Goal: Information Seeking & Learning: Learn about a topic

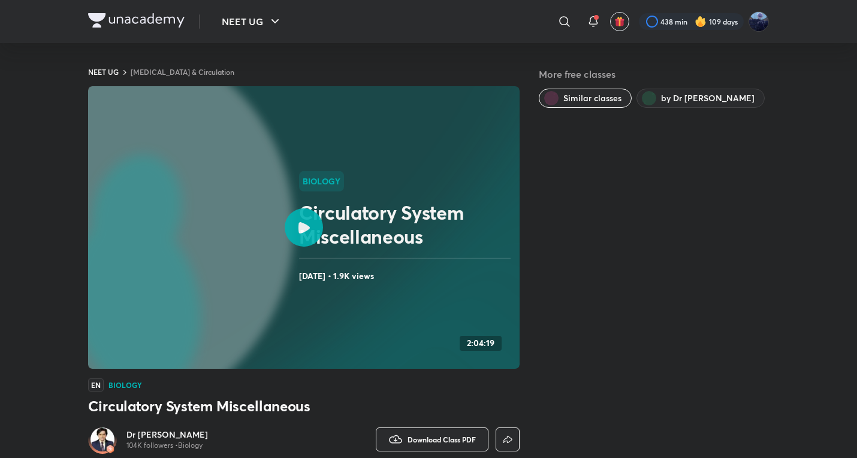
scroll to position [680, 0]
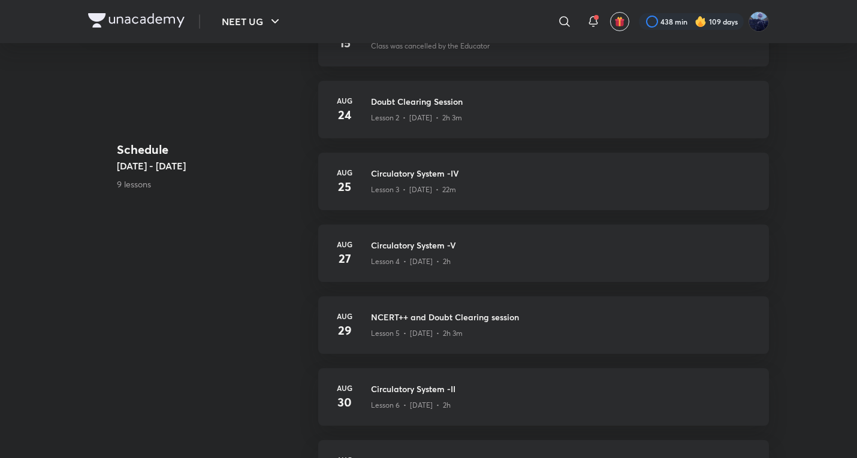
scroll to position [999, 0]
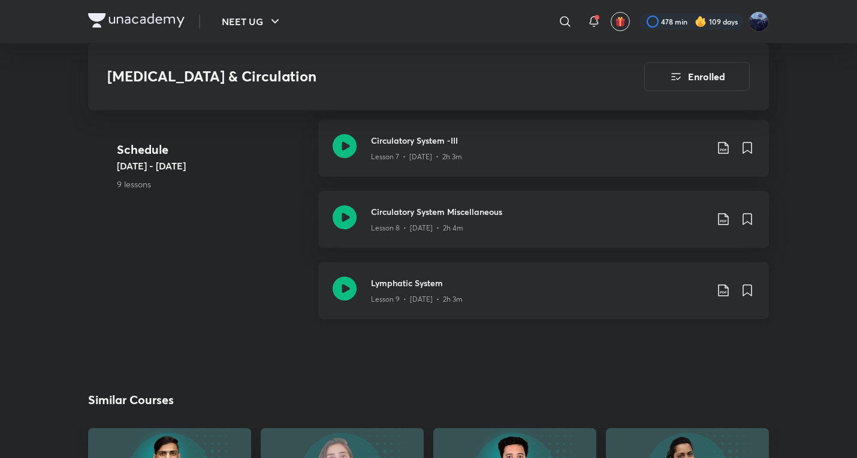
click at [459, 292] on div "Lymphatic System Lesson 9 • Sep 3 • 2h 3m" at bounding box center [543, 290] width 451 height 57
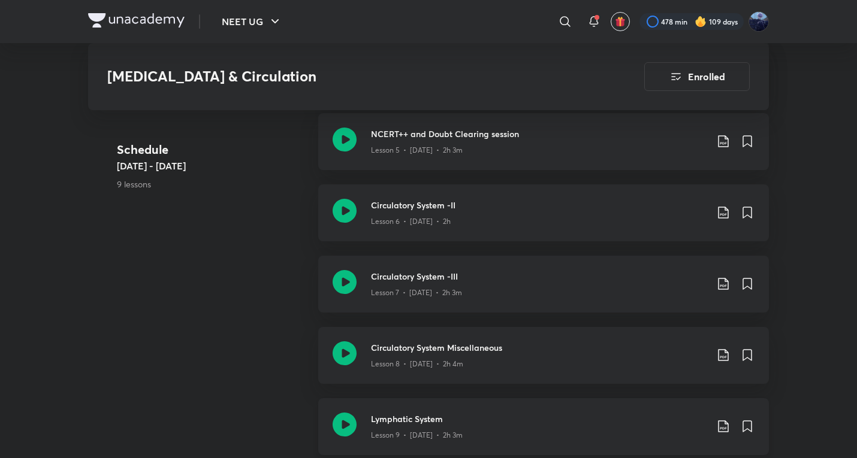
scroll to position [1133, 0]
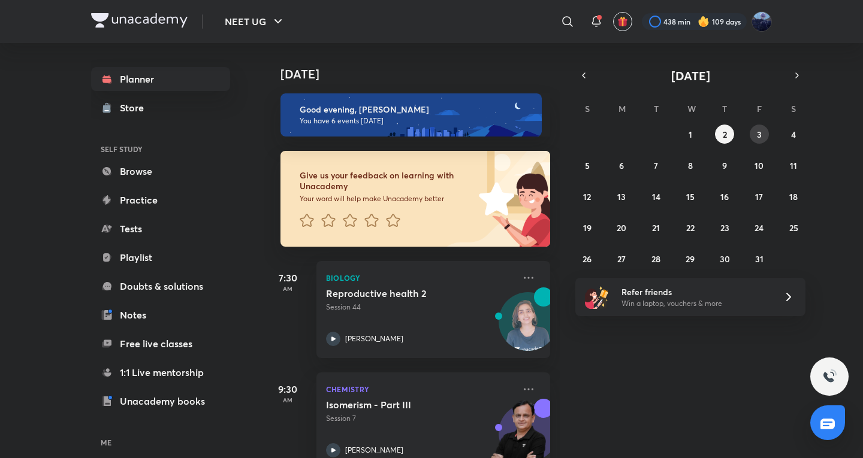
click at [755, 140] on button "3" at bounding box center [759, 134] width 19 height 19
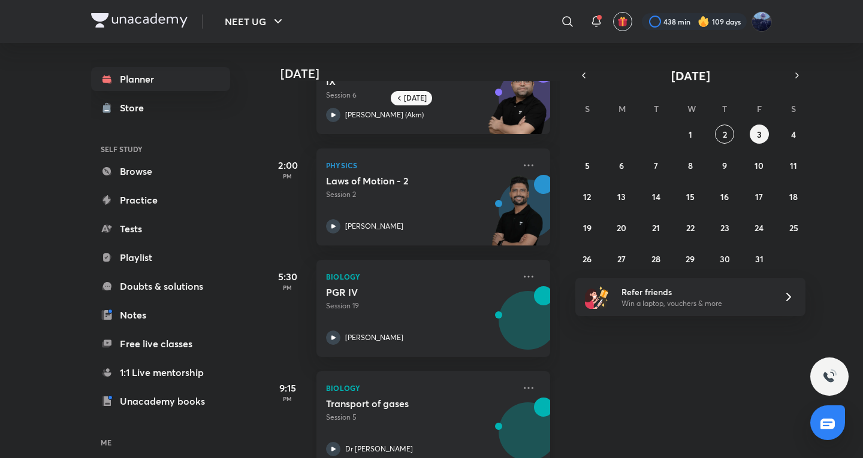
scroll to position [310, 0]
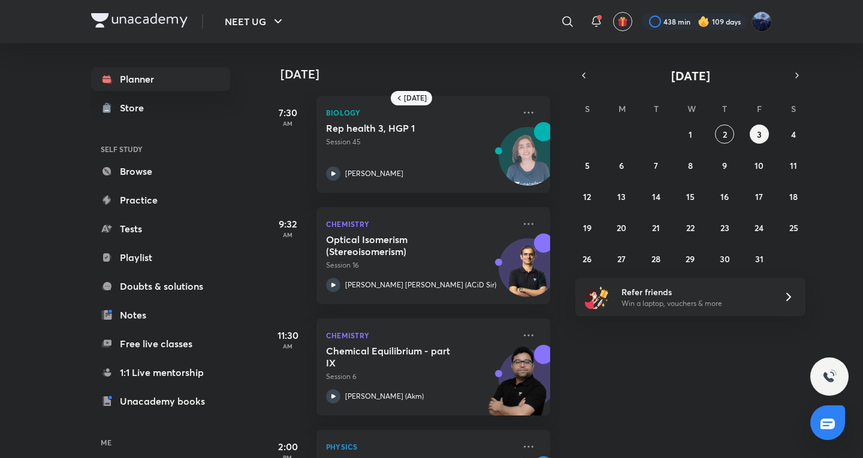
scroll to position [310, 0]
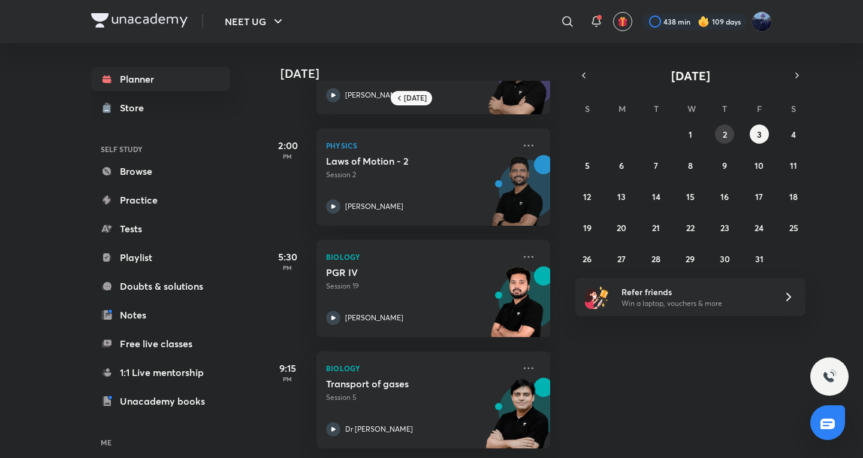
drag, startPoint x: 476, startPoint y: 301, endPoint x: 720, endPoint y: 128, distance: 299.1
click at [716, 128] on div "Today Tomorrow 7:30 AM Biology Rep health 3, HGP 1 Session 45 Dr. Rakshita Sing…" at bounding box center [518, 250] width 508 height 415
click at [723, 129] on abbr "2" at bounding box center [725, 134] width 4 height 11
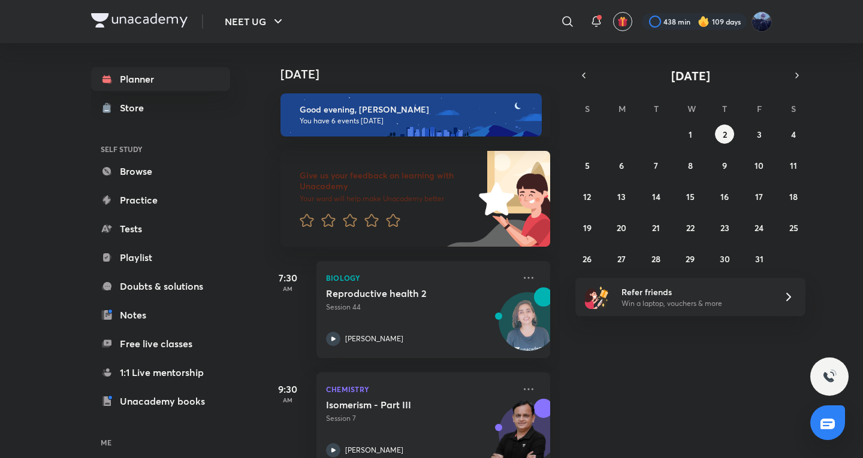
scroll to position [476, 0]
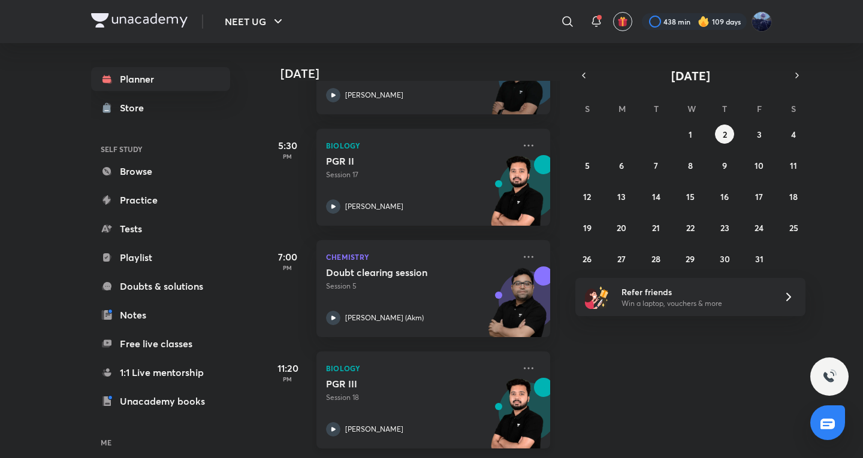
click at [411, 383] on div "PGR III Session 18" at bounding box center [420, 390] width 188 height 25
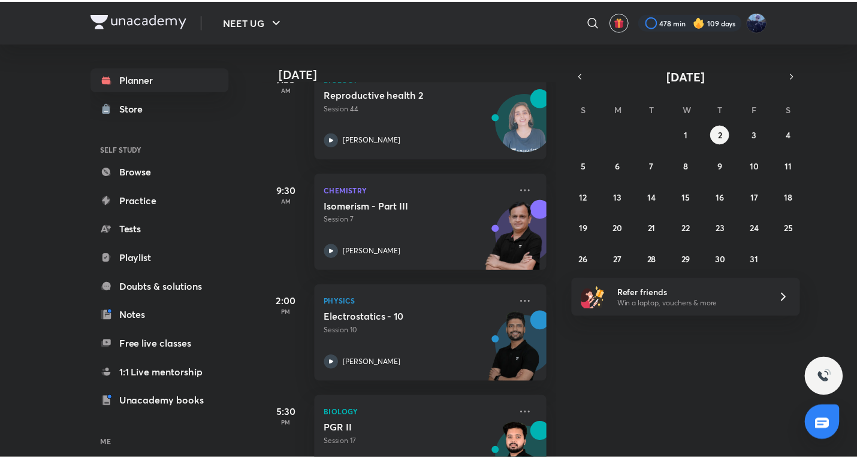
scroll to position [476, 0]
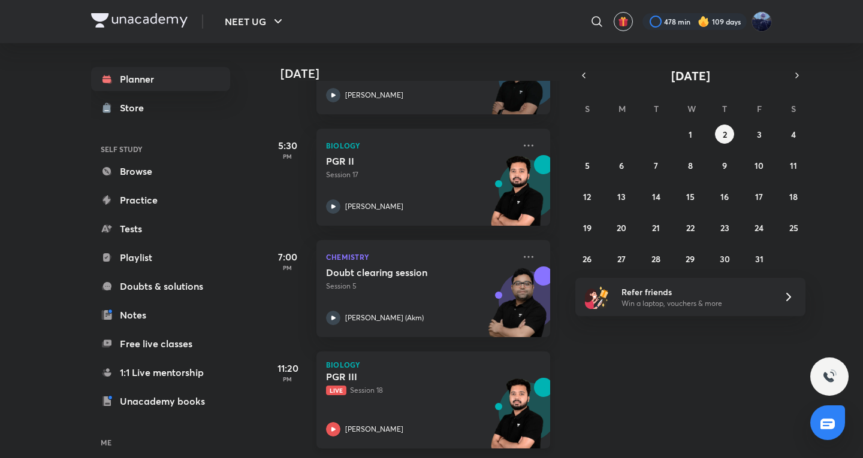
click at [395, 401] on div "PGR III Live Session 18 Pranav Pundarik" at bounding box center [420, 404] width 188 height 66
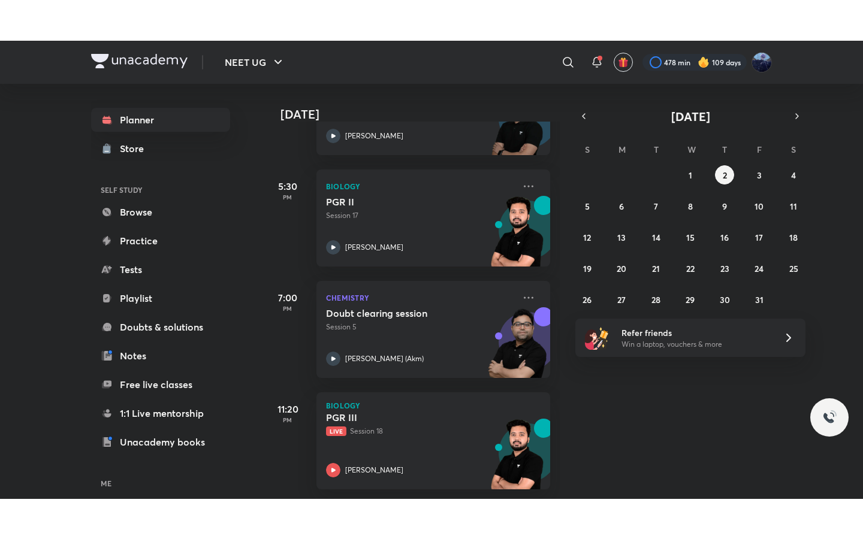
scroll to position [395, 0]
